Goal: Information Seeking & Learning: Learn about a topic

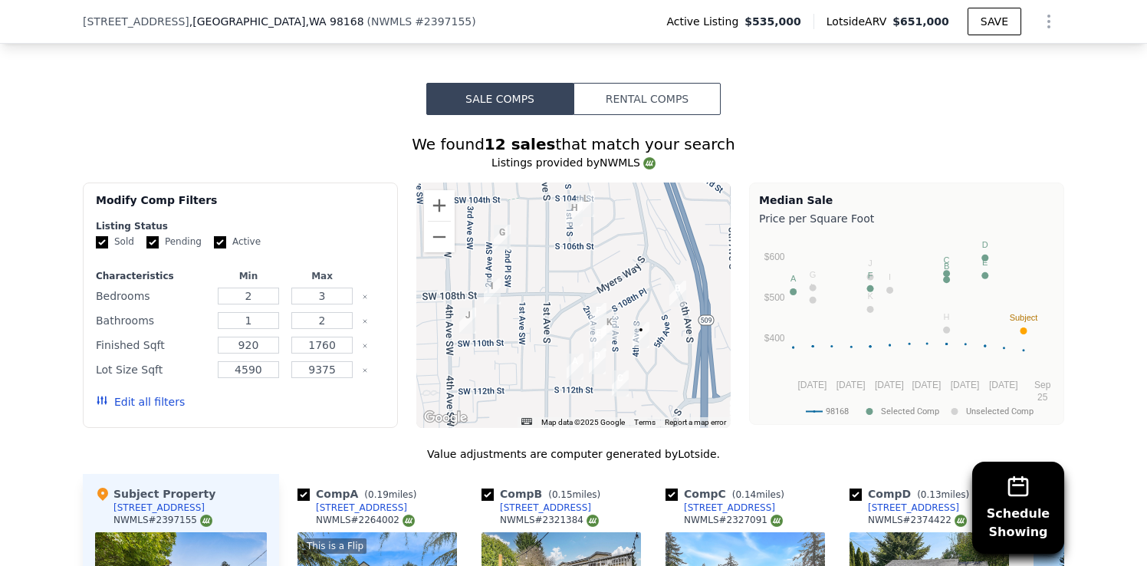
scroll to position [1117, 0]
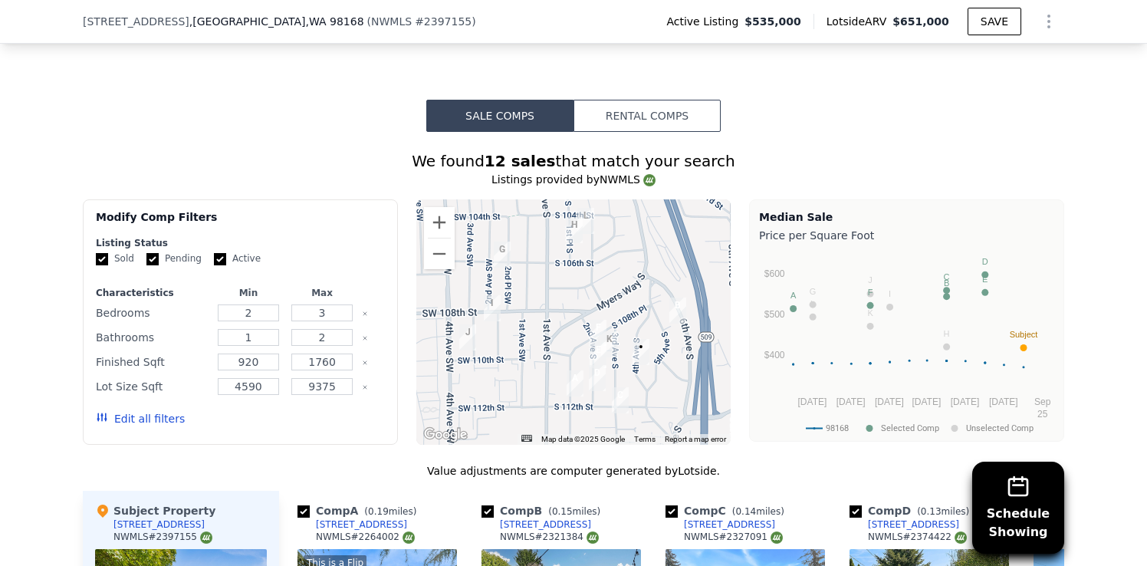
click at [153, 262] on input "Pending" at bounding box center [152, 259] width 12 height 12
checkbox input "false"
click at [214, 261] on input "Active" at bounding box center [220, 259] width 12 height 12
checkbox input "false"
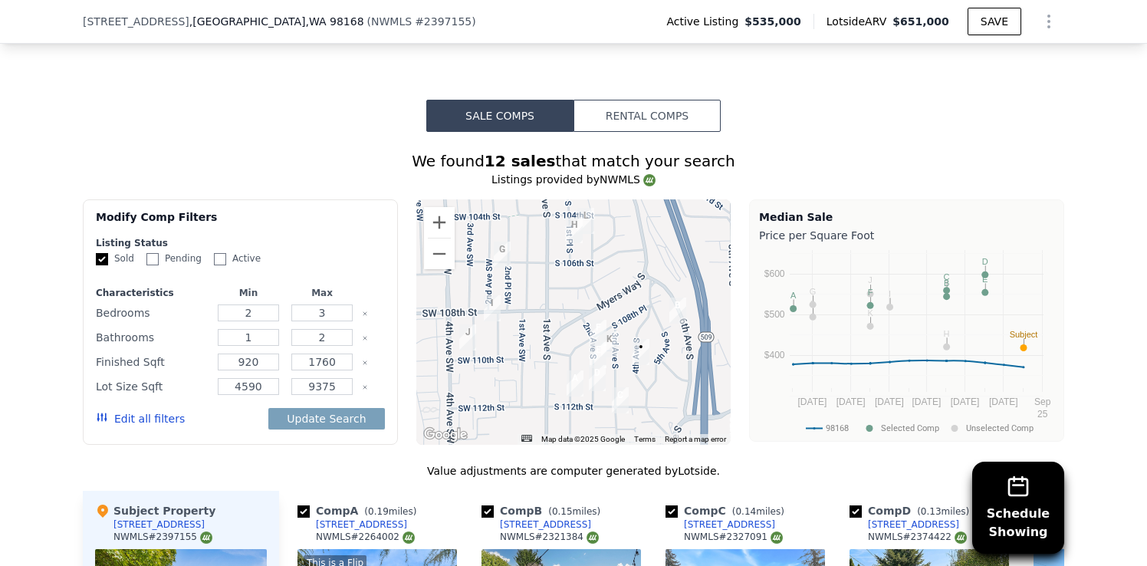
click at [150, 420] on button "Edit all filters" at bounding box center [140, 418] width 89 height 15
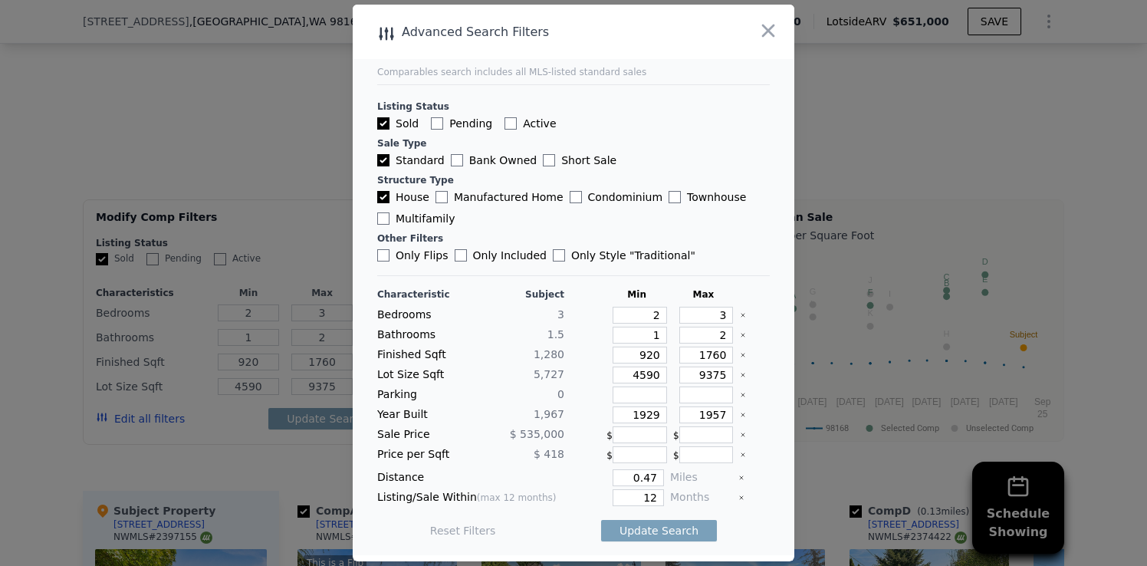
click at [741, 375] on icon "Clear" at bounding box center [743, 375] width 6 height 6
click at [726, 412] on input "1957" at bounding box center [706, 414] width 54 height 17
type input "1989"
click at [653, 471] on input "0.47" at bounding box center [638, 477] width 51 height 17
click at [658, 472] on input "0.47" at bounding box center [638, 477] width 51 height 17
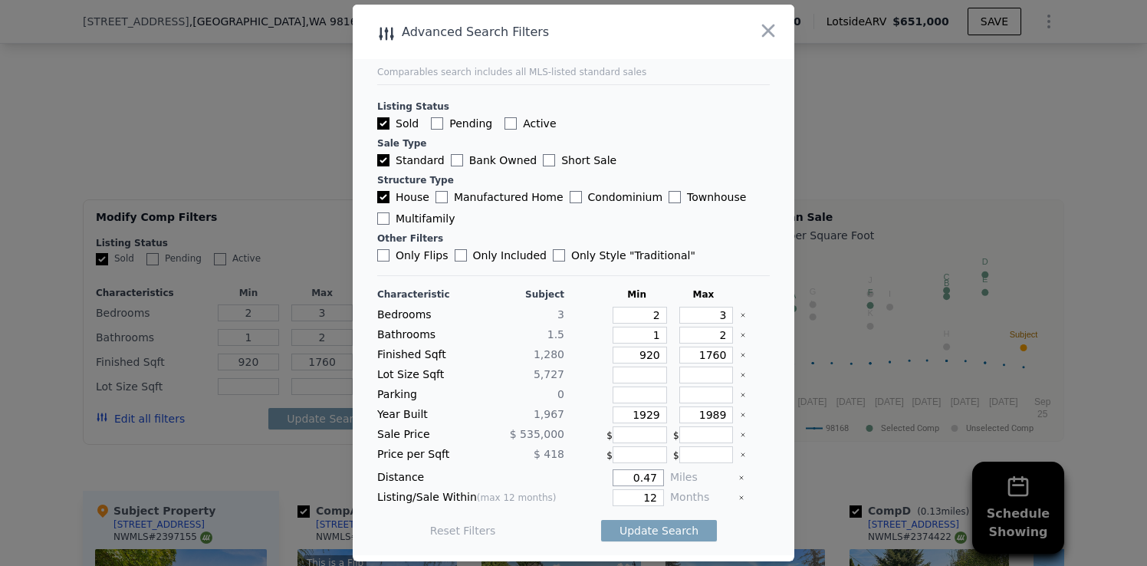
click at [658, 472] on input "0.47" at bounding box center [638, 477] width 51 height 17
type input "1"
click at [650, 500] on input "12" at bounding box center [638, 497] width 51 height 17
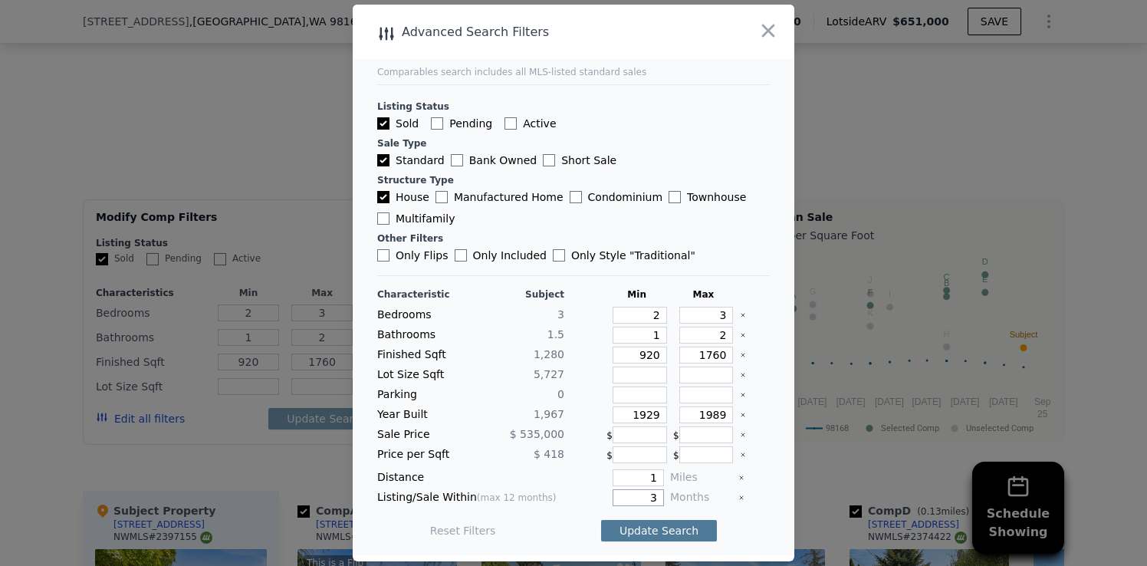
type input "3"
click at [653, 529] on button "Update Search" at bounding box center [659, 530] width 116 height 21
checkbox input "false"
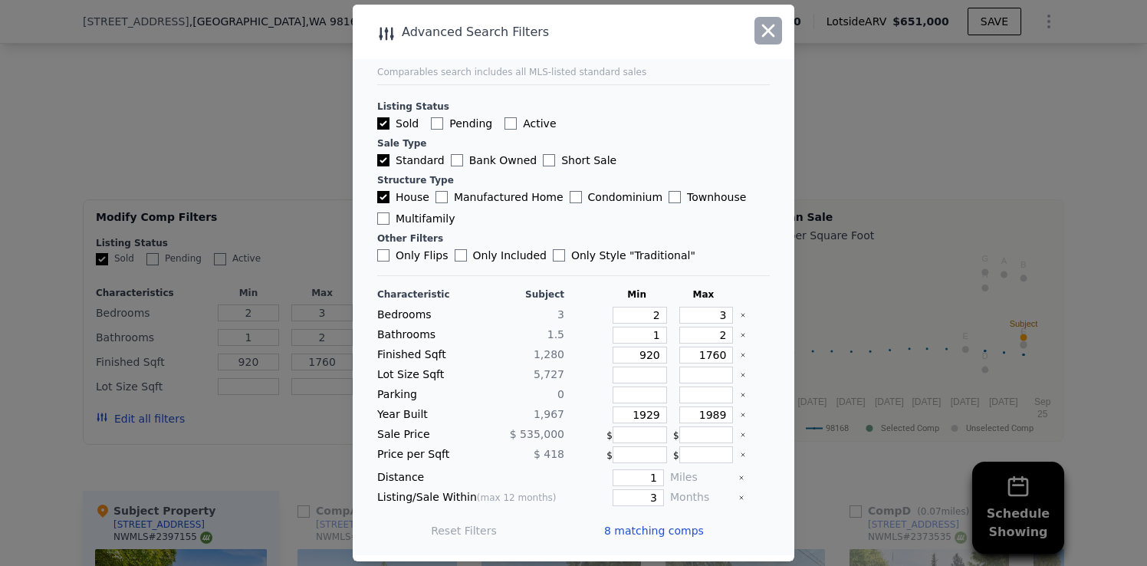
click at [771, 31] on icon "button" at bounding box center [768, 30] width 21 height 21
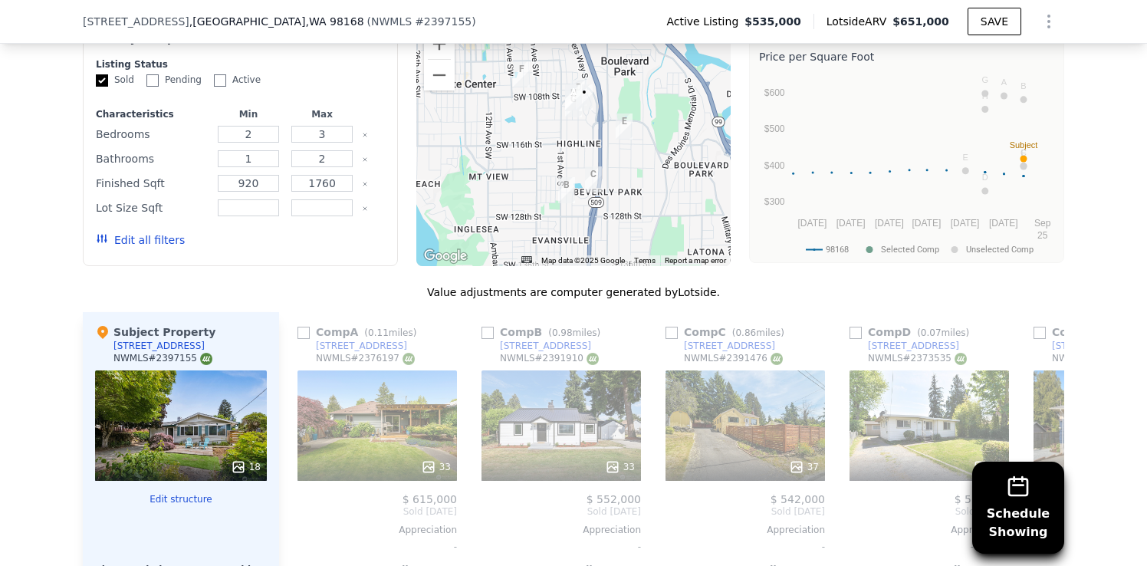
scroll to position [1314, 0]
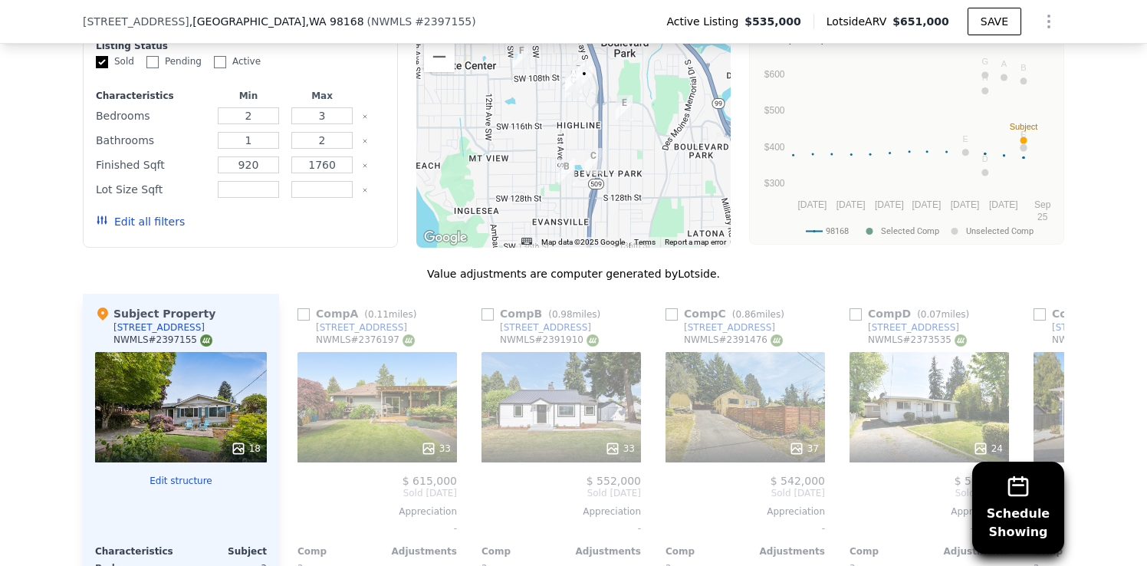
click at [307, 316] on input "checkbox" at bounding box center [304, 314] width 12 height 12
checkbox input "true"
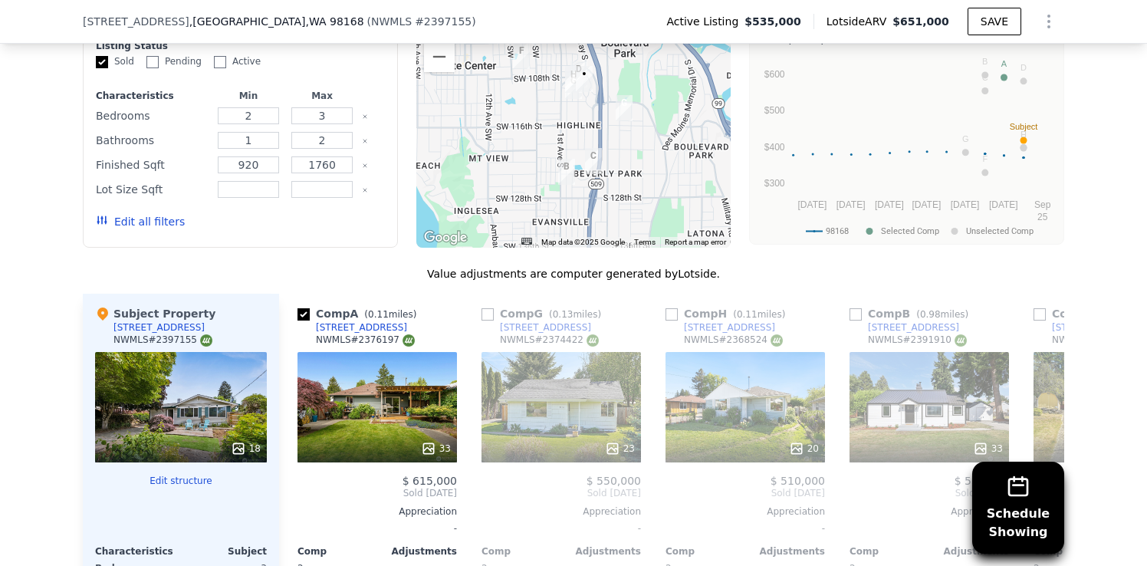
click at [491, 316] on input "checkbox" at bounding box center [488, 314] width 12 height 12
checkbox input "true"
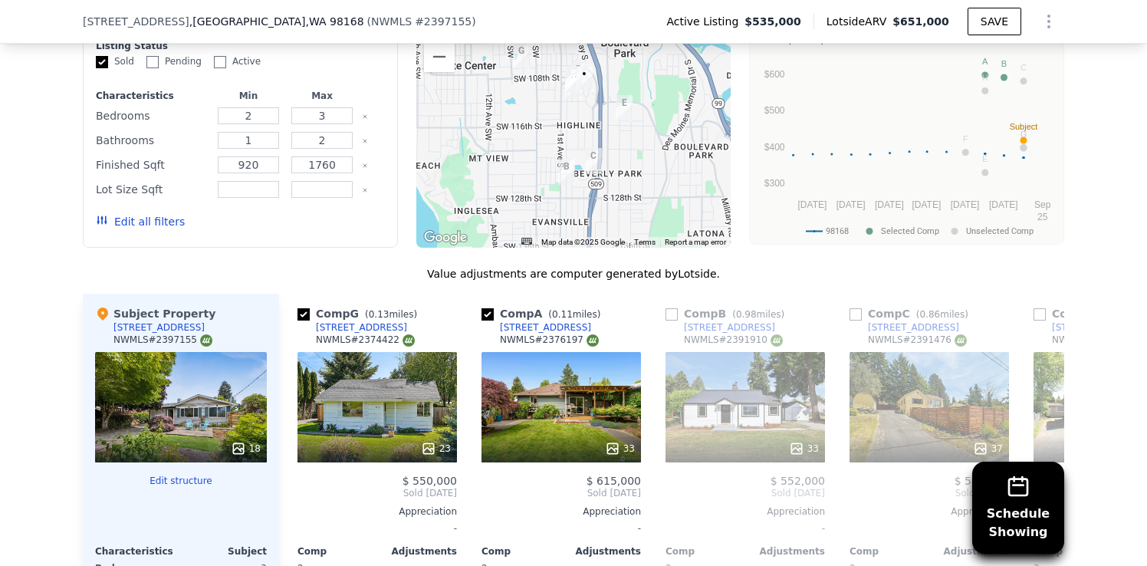
click at [672, 315] on input "checkbox" at bounding box center [672, 314] width 12 height 12
checkbox input "true"
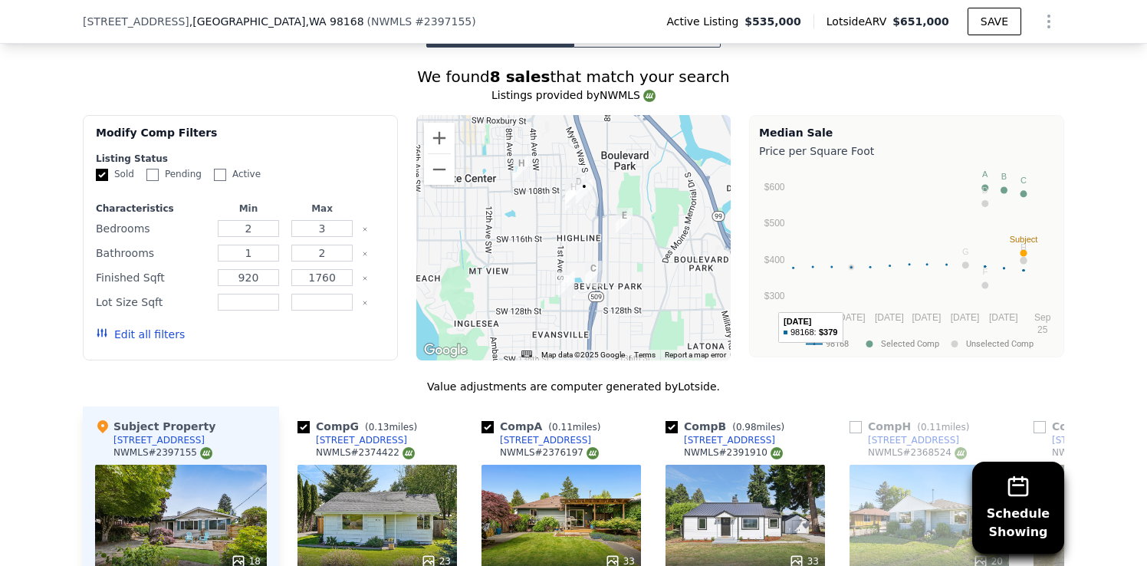
scroll to position [1246, 0]
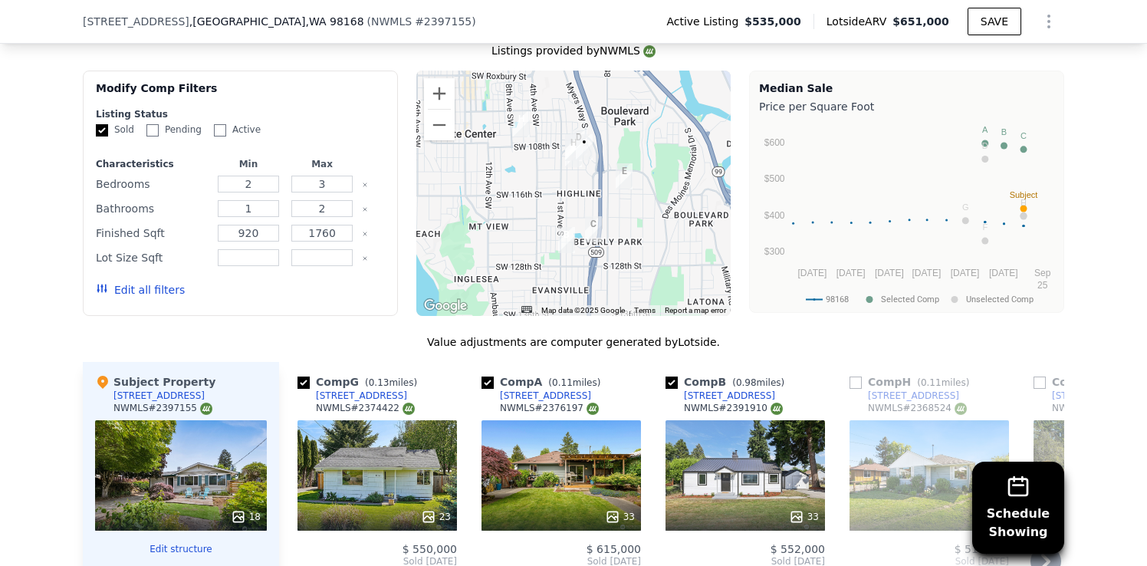
click at [854, 380] on input "checkbox" at bounding box center [856, 382] width 12 height 12
checkbox input "true"
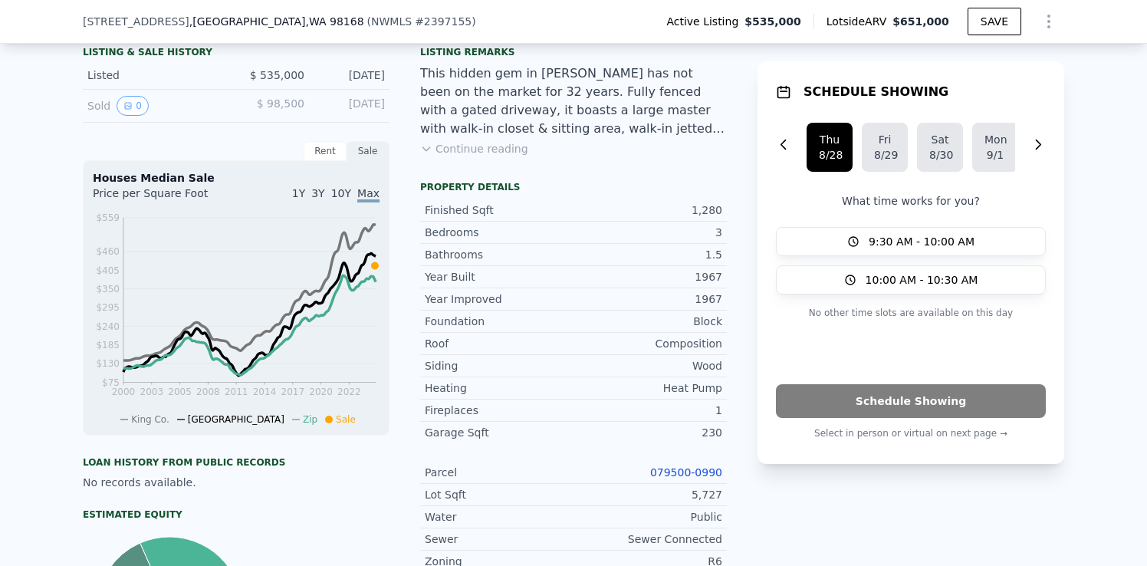
scroll to position [371, 0]
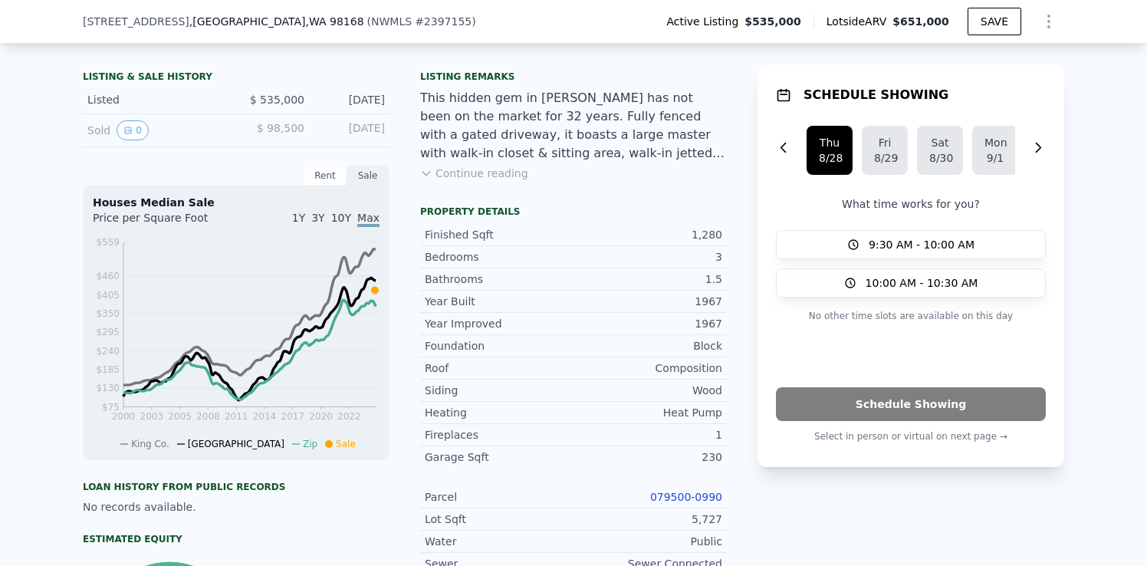
click at [335, 181] on div "Rent" at bounding box center [325, 176] width 43 height 20
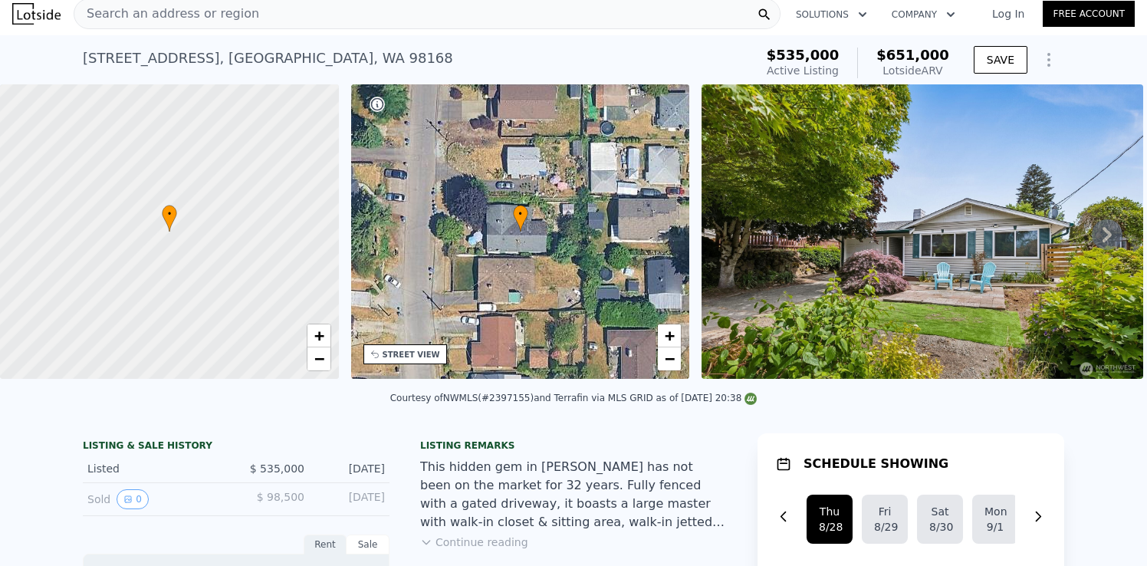
scroll to position [0, 0]
